Goal: Transaction & Acquisition: Download file/media

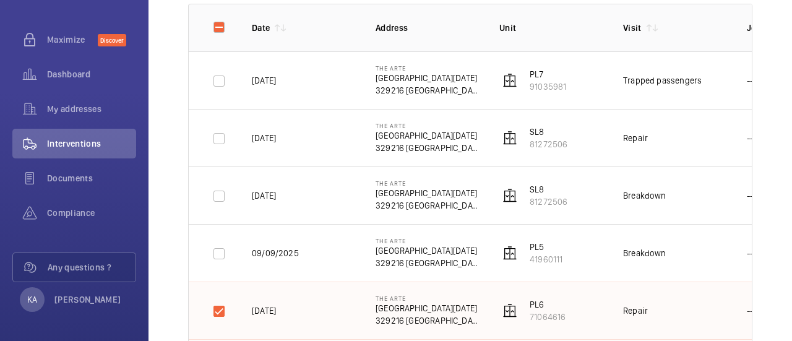
scroll to position [186, 0]
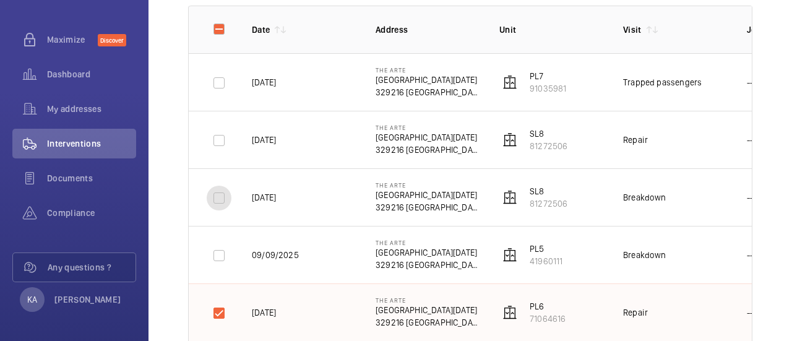
click at [214, 202] on input "checkbox" at bounding box center [219, 198] width 25 height 25
checkbox input "true"
click at [223, 142] on input "checkbox" at bounding box center [219, 140] width 25 height 25
checkbox input "true"
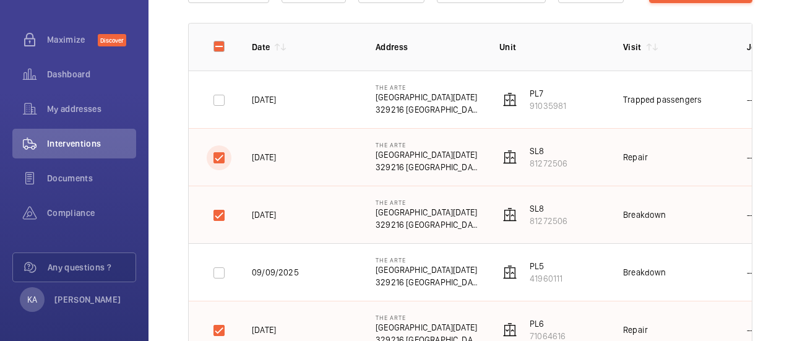
scroll to position [124, 0]
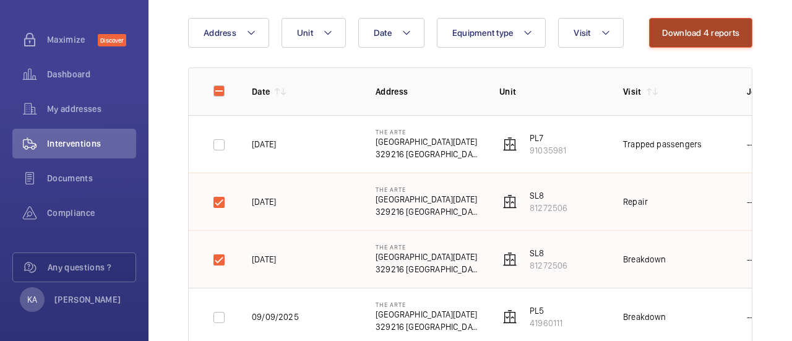
click at [700, 39] on button "Download 4 reports" at bounding box center [701, 33] width 104 height 30
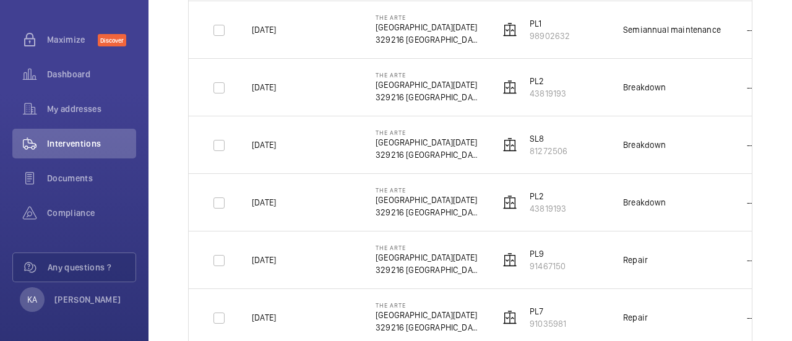
scroll to position [1238, 0]
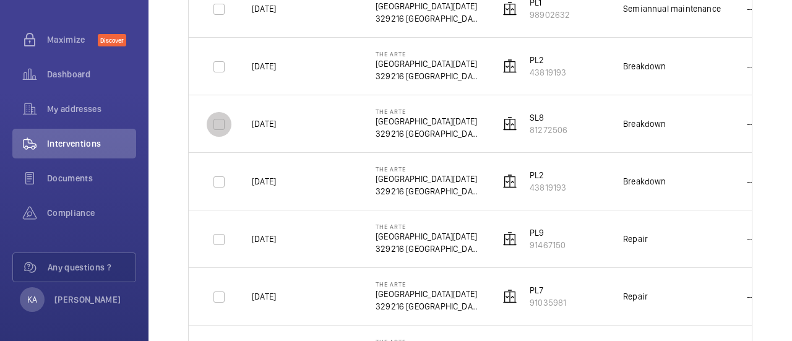
click at [213, 119] on input "checkbox" at bounding box center [219, 124] width 25 height 25
checkbox input "true"
click at [219, 183] on input "checkbox" at bounding box center [219, 182] width 25 height 25
click at [219, 174] on input "checkbox" at bounding box center [219, 182] width 25 height 25
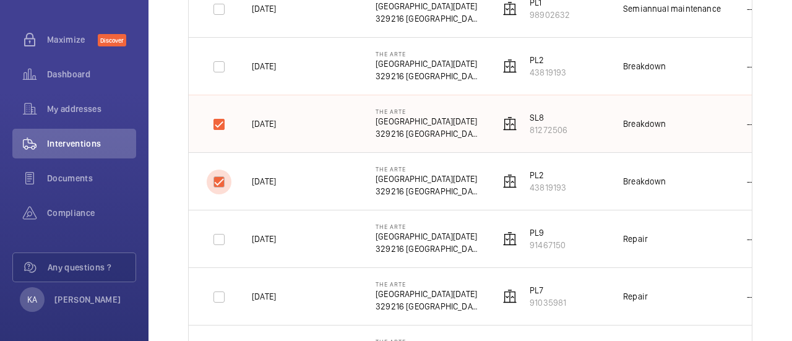
checkbox input "true"
click at [218, 231] on input "checkbox" at bounding box center [219, 239] width 25 height 25
checkbox input "true"
click at [226, 299] on input "checkbox" at bounding box center [219, 297] width 25 height 25
checkbox input "true"
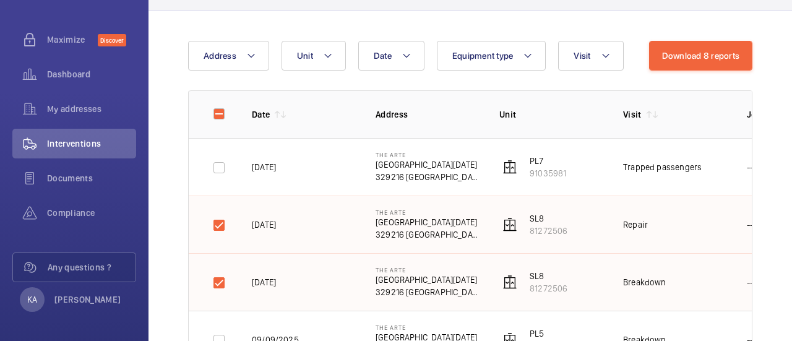
scroll to position [0, 0]
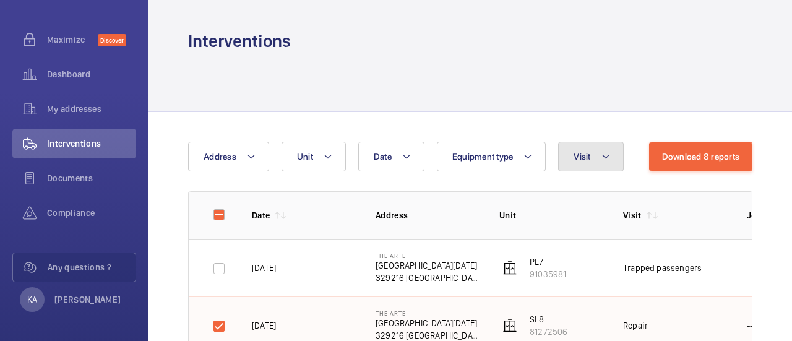
click at [602, 158] on mat-icon at bounding box center [606, 156] width 10 height 15
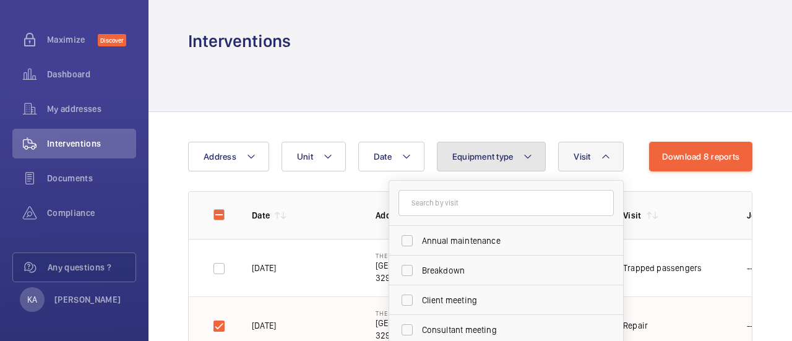
click at [509, 158] on span "Equipment type" at bounding box center [482, 157] width 61 height 10
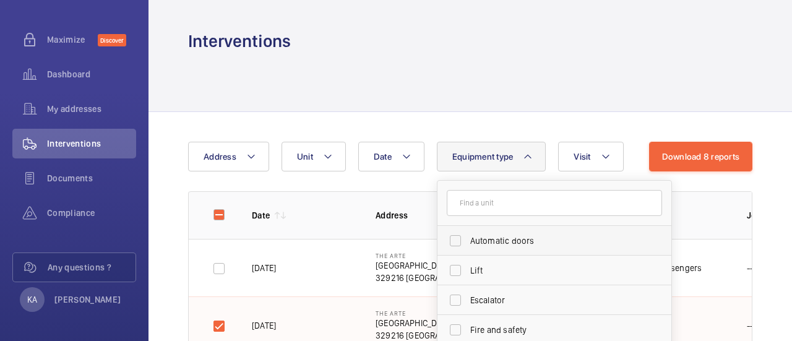
scroll to position [124, 0]
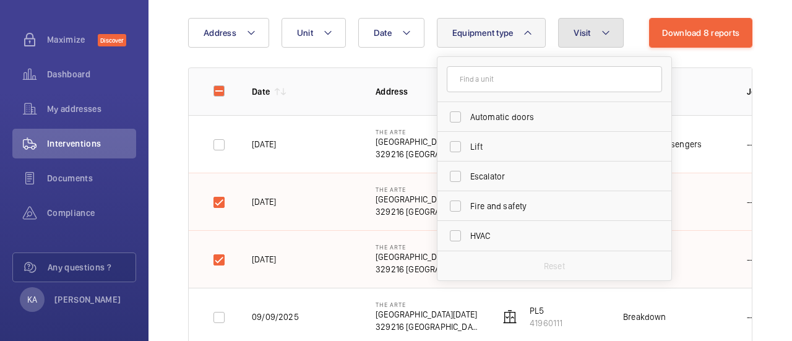
click at [581, 30] on span "Visit" at bounding box center [582, 33] width 17 height 10
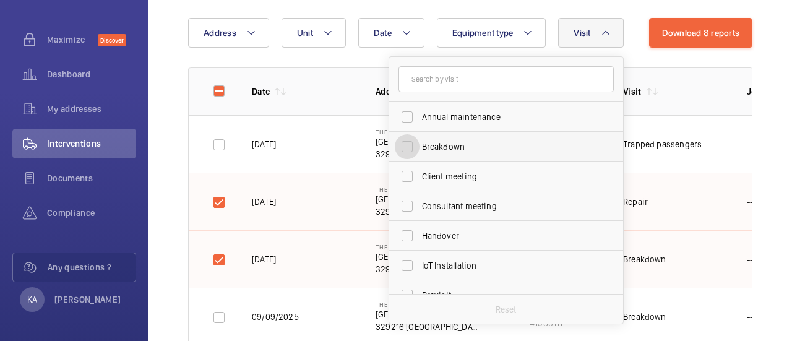
click at [410, 147] on input "Breakdown" at bounding box center [407, 146] width 25 height 25
checkbox input "true"
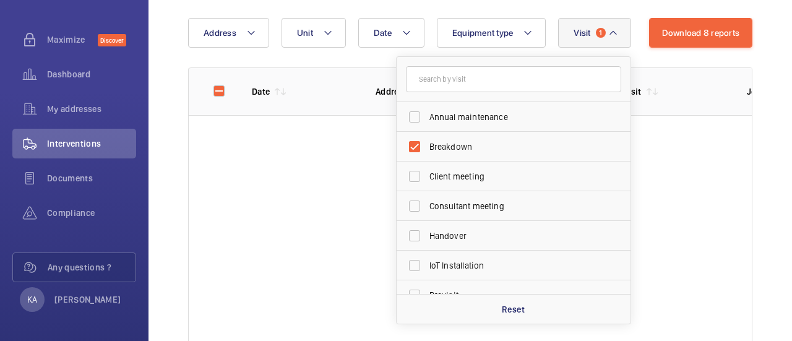
click at [662, 251] on div at bounding box center [470, 232] width 563 height 235
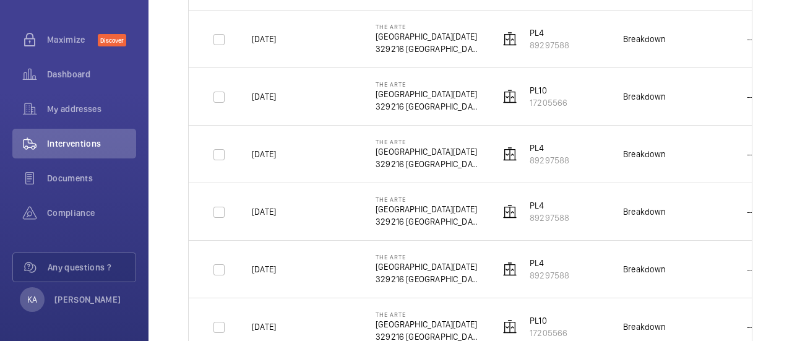
scroll to position [681, 0]
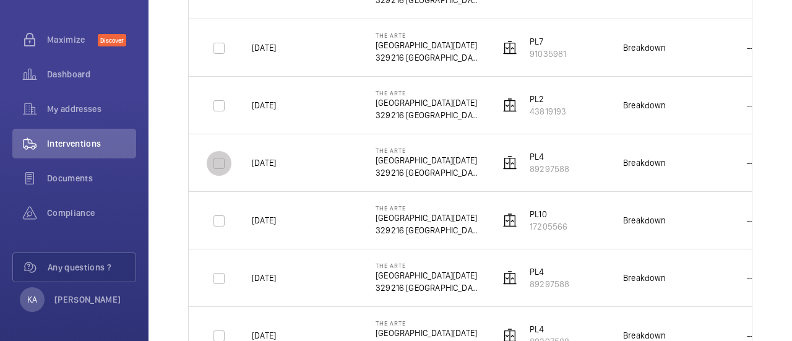
click at [220, 163] on input "checkbox" at bounding box center [219, 163] width 25 height 25
checkbox input "true"
click at [218, 108] on input "checkbox" at bounding box center [219, 105] width 25 height 25
checkbox input "true"
click at [225, 50] on input "checkbox" at bounding box center [219, 48] width 25 height 25
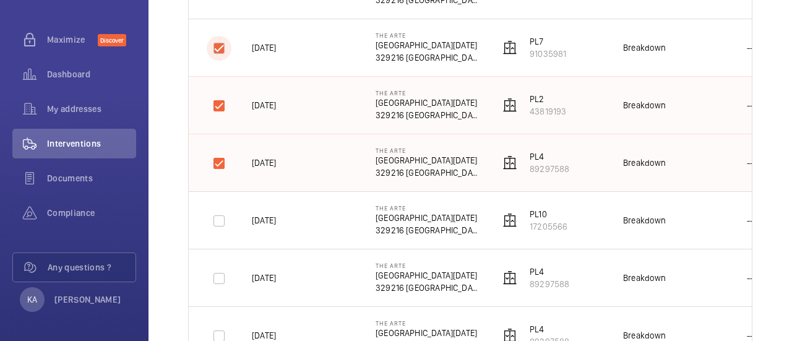
checkbox input "true"
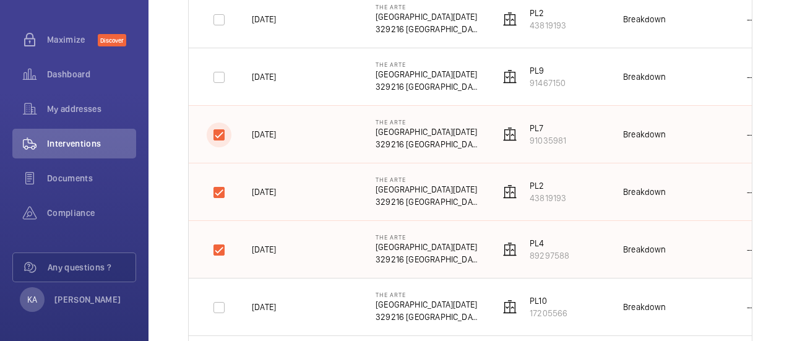
scroll to position [557, 0]
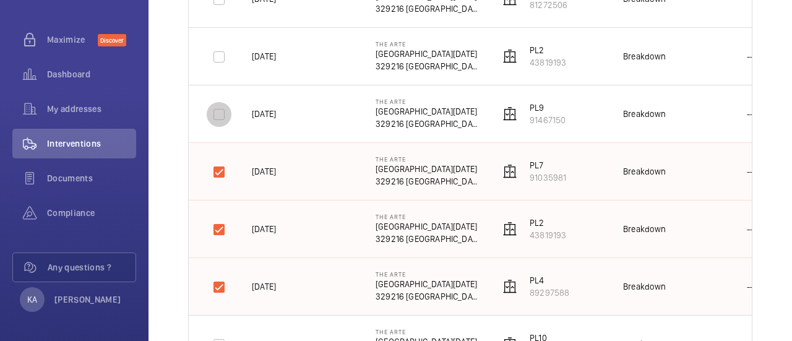
click at [215, 107] on input "checkbox" at bounding box center [219, 114] width 25 height 25
checkbox input "true"
click at [223, 61] on input "checkbox" at bounding box center [219, 57] width 25 height 25
checkbox input "true"
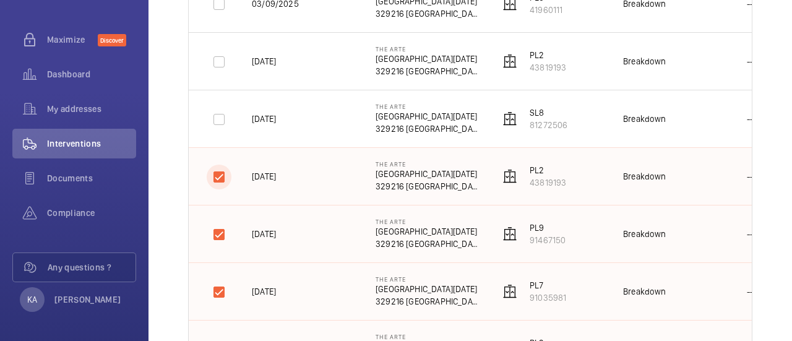
scroll to position [433, 0]
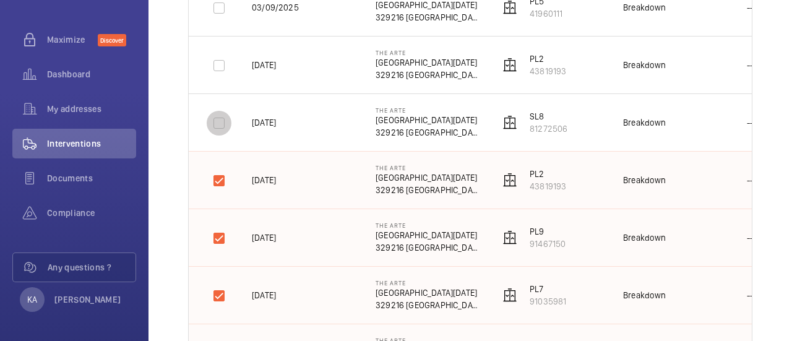
click at [221, 115] on input "checkbox" at bounding box center [219, 123] width 25 height 25
checkbox input "true"
click at [220, 74] on input "checkbox" at bounding box center [219, 65] width 25 height 25
checkbox input "true"
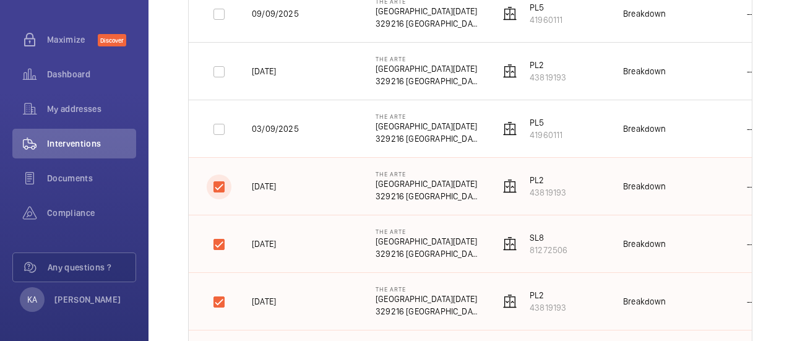
scroll to position [309, 0]
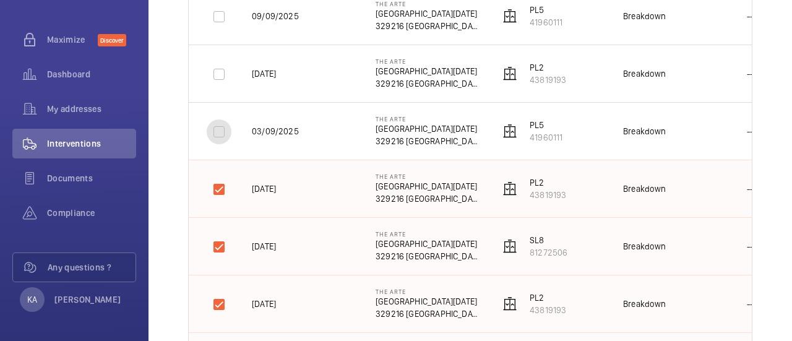
click at [224, 123] on input "checkbox" at bounding box center [219, 131] width 25 height 25
checkbox input "true"
click at [227, 79] on input "checkbox" at bounding box center [219, 74] width 25 height 25
checkbox input "true"
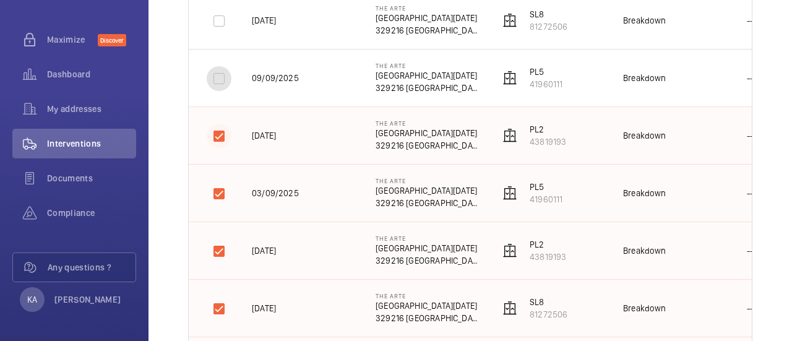
click at [226, 81] on input "checkbox" at bounding box center [219, 78] width 25 height 25
checkbox input "true"
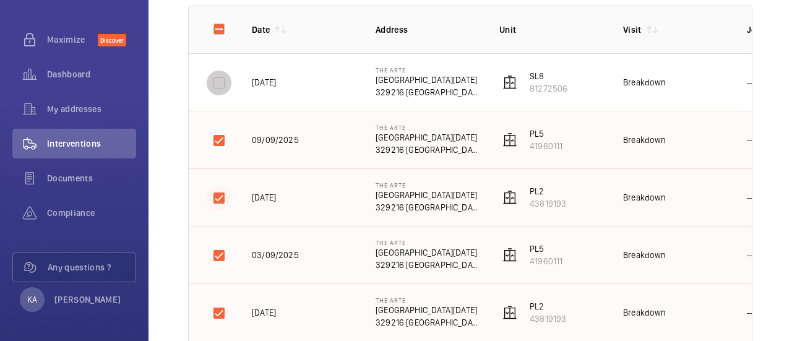
click at [226, 81] on input "checkbox" at bounding box center [219, 83] width 25 height 25
checkbox input "true"
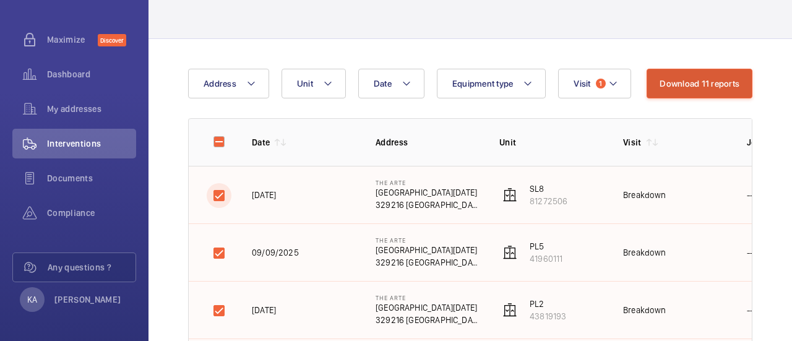
scroll to position [62, 0]
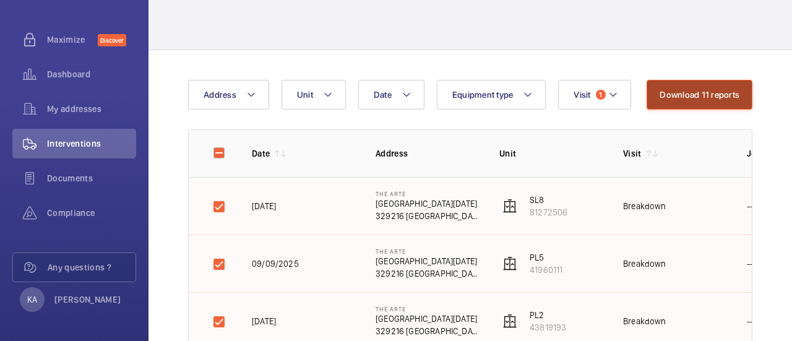
click at [704, 95] on button "Download 11 reports" at bounding box center [700, 95] width 106 height 30
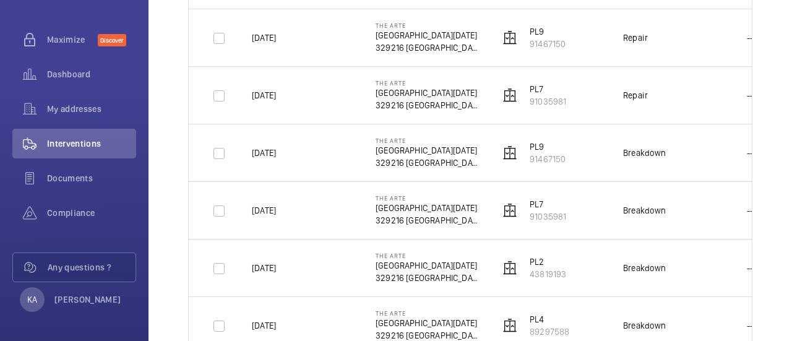
scroll to position [1424, 0]
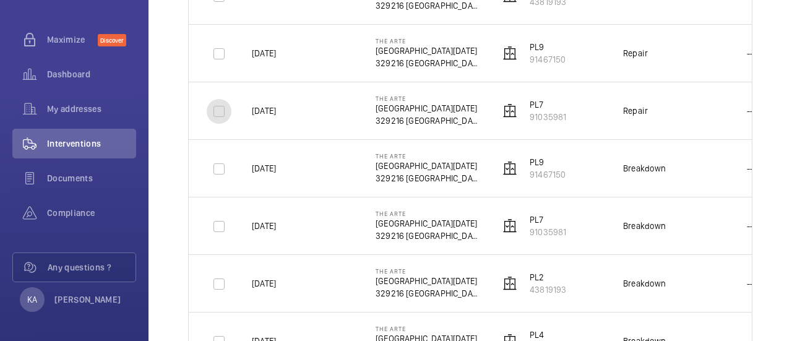
click at [223, 103] on input "checkbox" at bounding box center [219, 111] width 25 height 25
checkbox input "true"
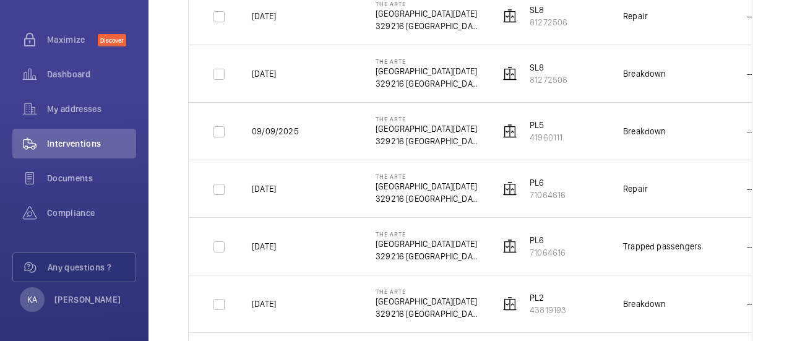
scroll to position [0, 0]
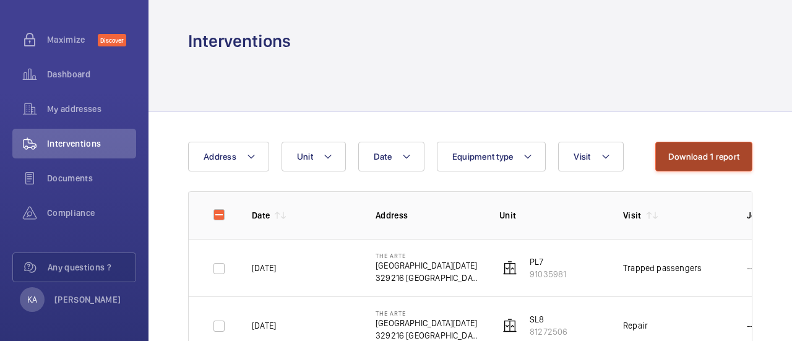
click at [711, 149] on button "Download 1 report" at bounding box center [703, 157] width 97 height 30
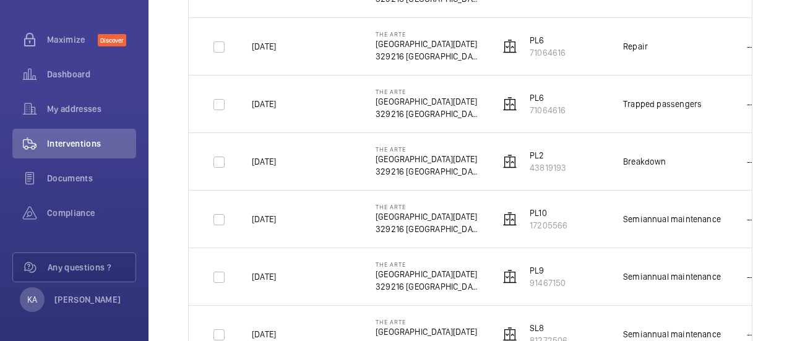
scroll to position [433, 0]
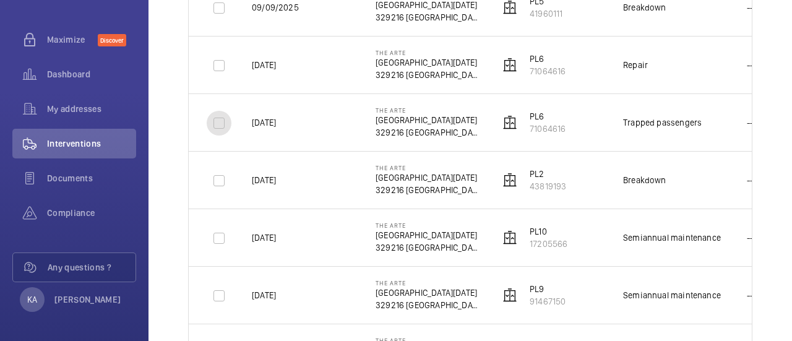
click at [219, 123] on input "checkbox" at bounding box center [219, 123] width 25 height 25
checkbox input "true"
click at [217, 65] on input "checkbox" at bounding box center [219, 65] width 25 height 25
checkbox input "true"
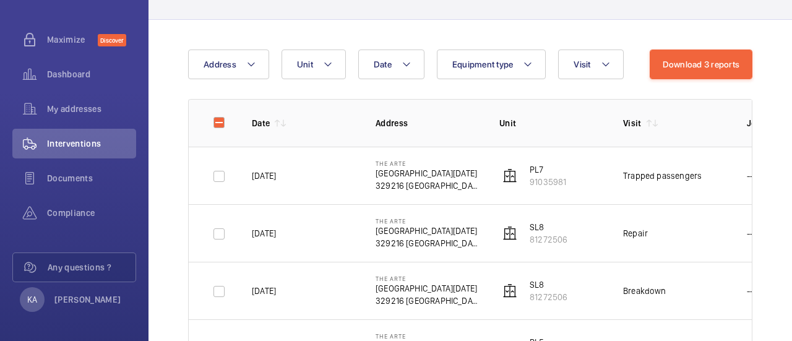
scroll to position [0, 0]
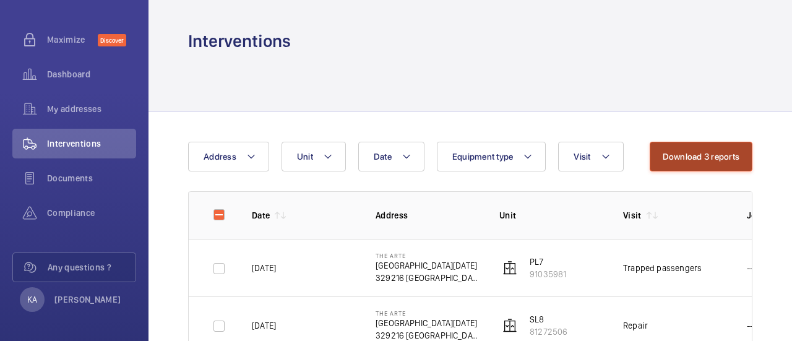
click at [724, 158] on button "Download 3 reports" at bounding box center [701, 157] width 103 height 30
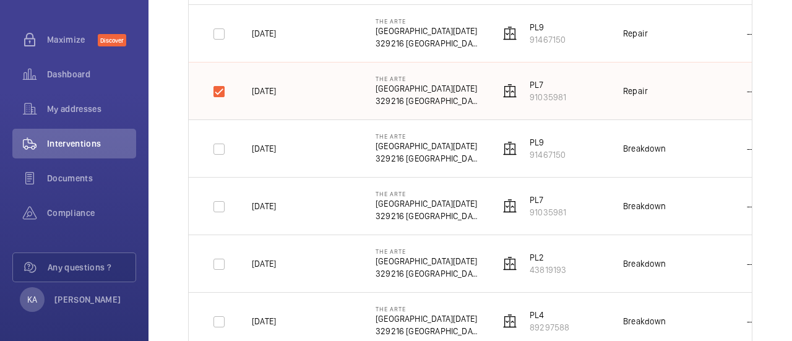
scroll to position [1547, 0]
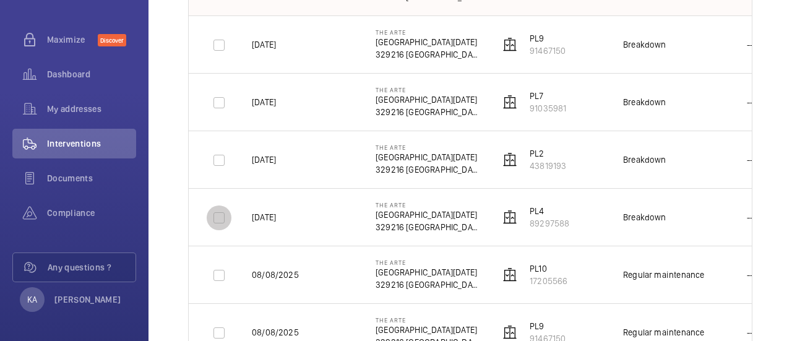
click at [214, 217] on input "checkbox" at bounding box center [219, 217] width 25 height 25
checkbox input "true"
click at [218, 159] on input "checkbox" at bounding box center [219, 160] width 25 height 25
checkbox input "true"
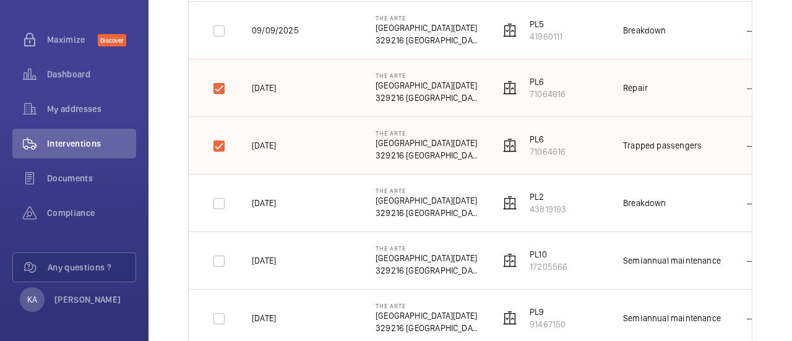
scroll to position [0, 0]
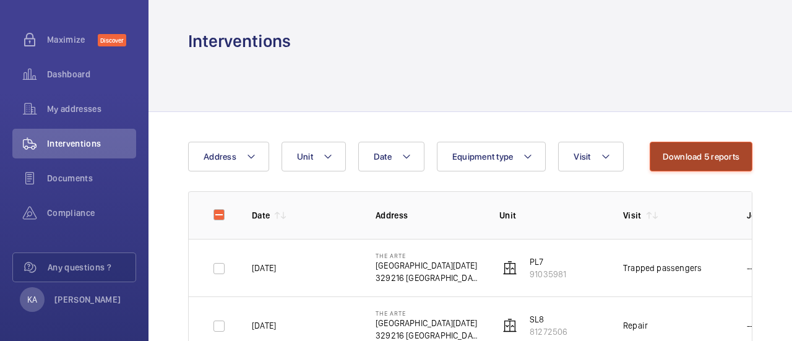
click at [717, 162] on button "Download 5 reports" at bounding box center [701, 157] width 103 height 30
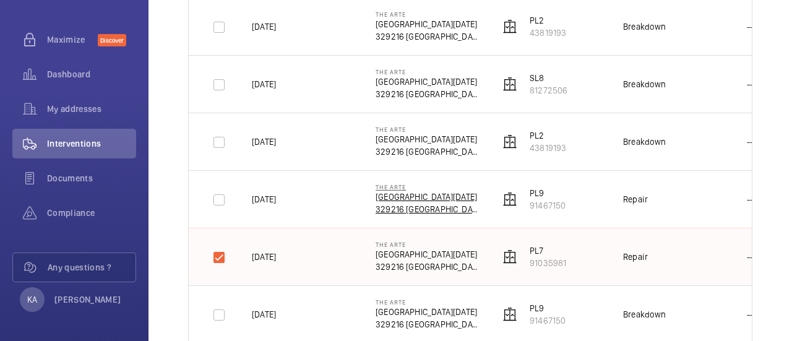
scroll to position [1339, 0]
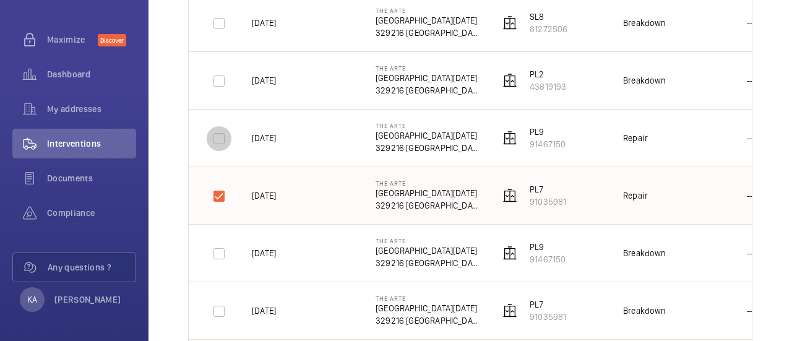
click at [219, 134] on input "checkbox" at bounding box center [219, 138] width 25 height 25
checkbox input "true"
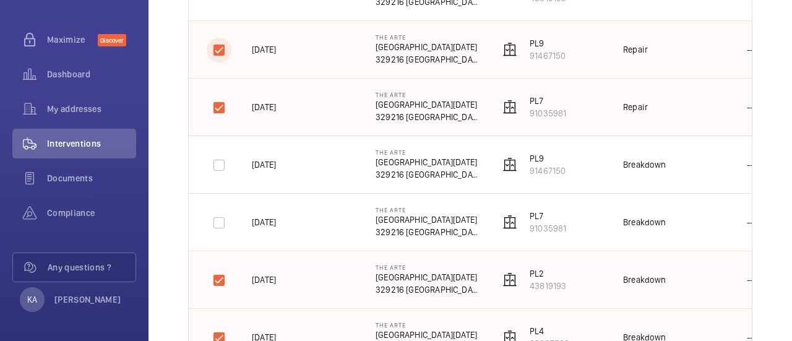
scroll to position [1463, 0]
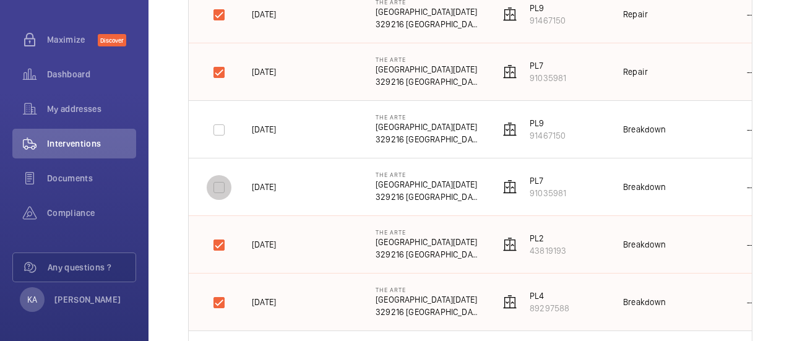
click at [227, 181] on input "checkbox" at bounding box center [219, 187] width 25 height 25
checkbox input "true"
click at [220, 118] on input "checkbox" at bounding box center [219, 130] width 25 height 25
checkbox input "true"
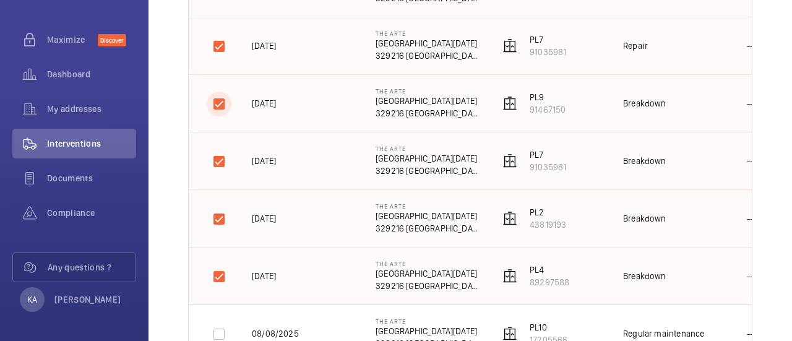
scroll to position [1586, 0]
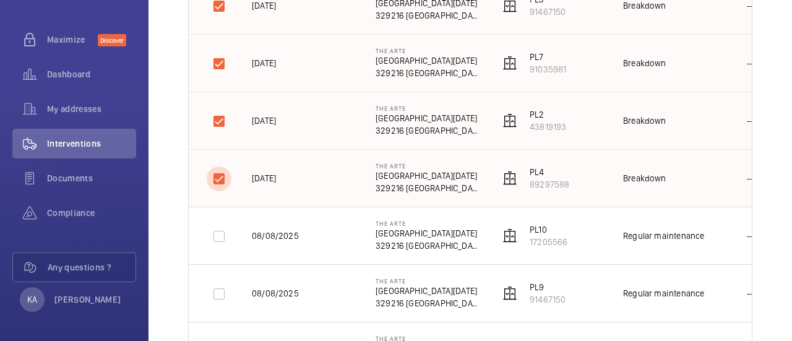
click at [212, 178] on input "checkbox" at bounding box center [219, 179] width 25 height 25
checkbox input "false"
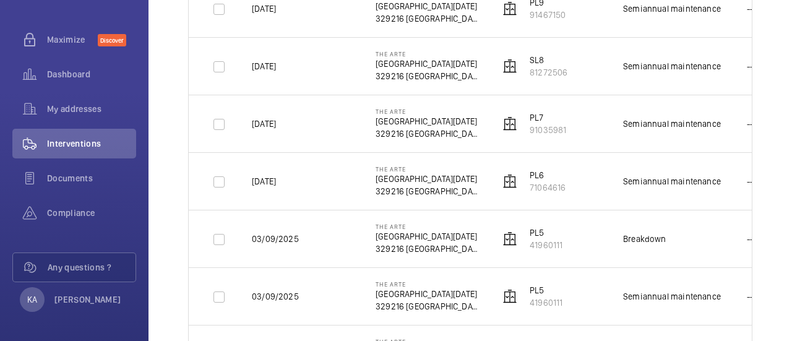
scroll to position [410, 0]
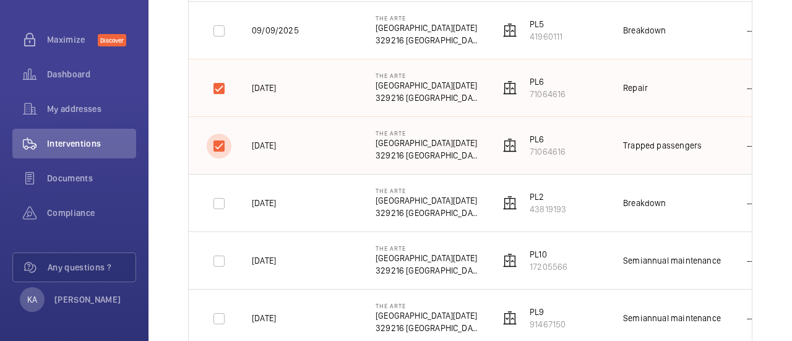
click at [221, 143] on input "checkbox" at bounding box center [219, 146] width 25 height 25
checkbox input "false"
click at [218, 84] on input "checkbox" at bounding box center [219, 88] width 25 height 25
checkbox input "false"
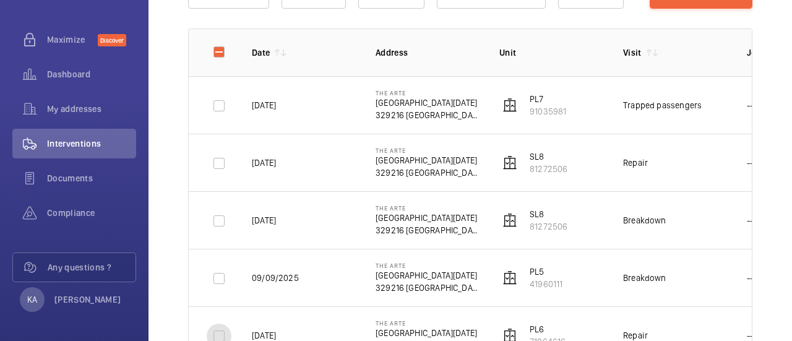
scroll to position [39, 0]
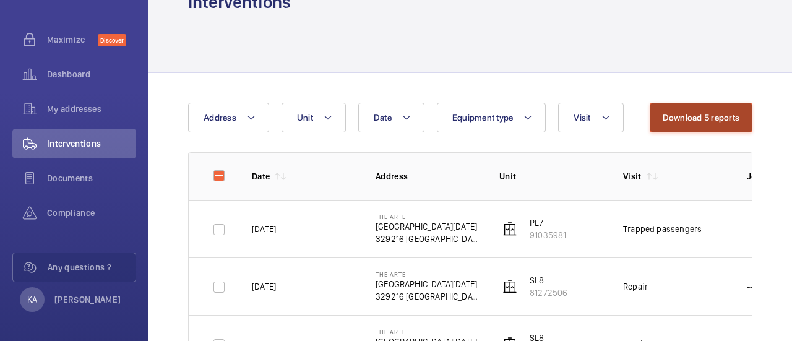
click at [681, 122] on button "Download 5 reports" at bounding box center [701, 118] width 103 height 30
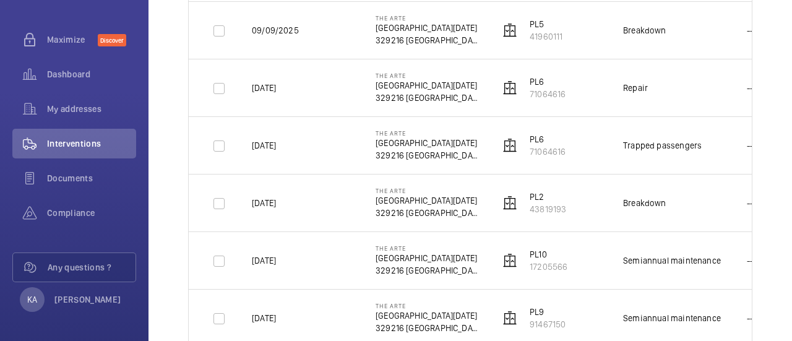
scroll to position [0, 0]
